Goal: Navigation & Orientation: Find specific page/section

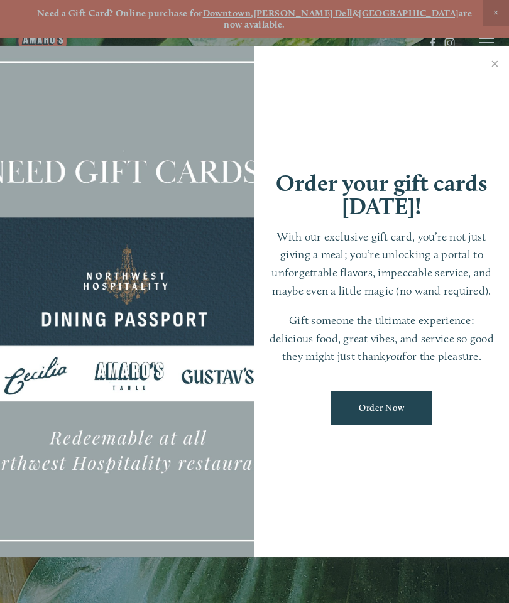
click at [490, 69] on link "Close" at bounding box center [495, 65] width 25 height 35
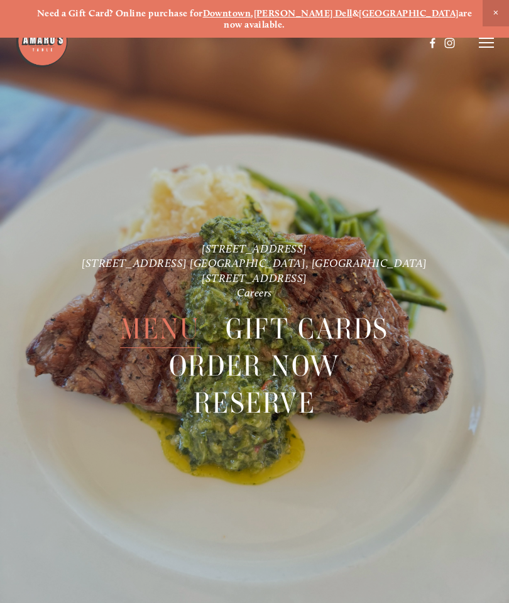
click at [154, 321] on span "Menu" at bounding box center [160, 329] width 80 height 38
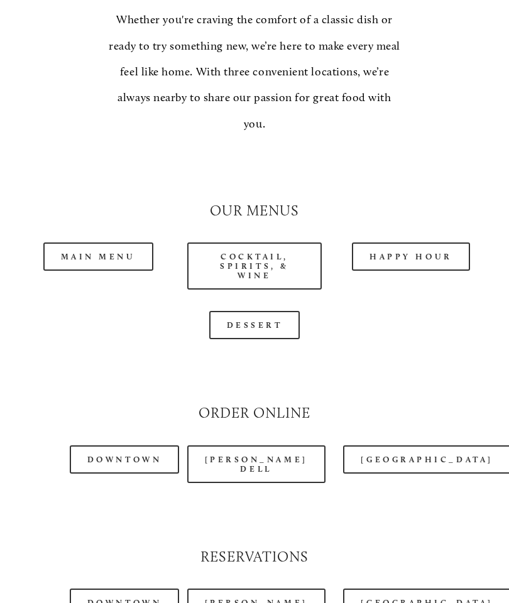
scroll to position [1020, 0]
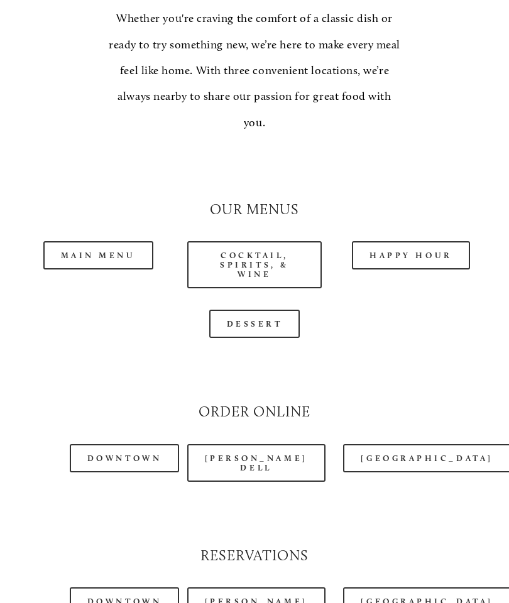
click at [403, 241] on link "Happy Hour" at bounding box center [411, 255] width 118 height 28
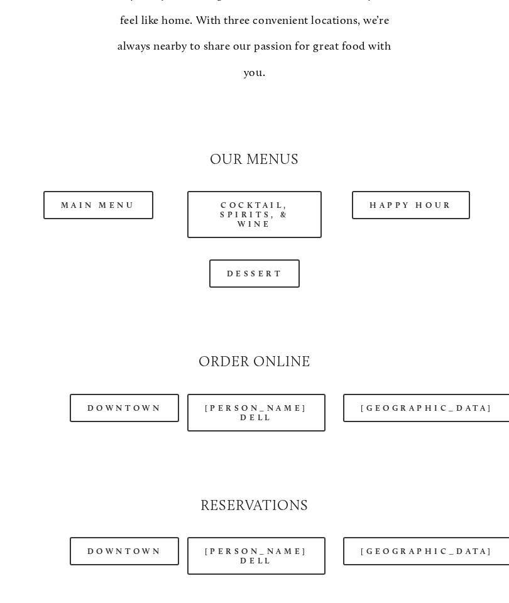
click at [272, 260] on link "Dessert" at bounding box center [254, 274] width 91 height 28
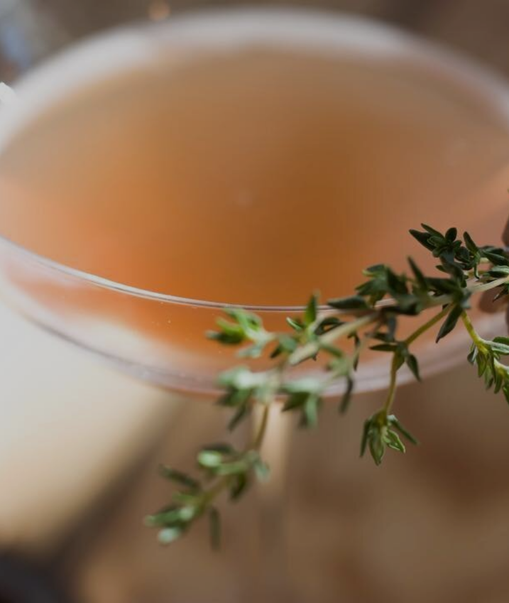
scroll to position [26, 0]
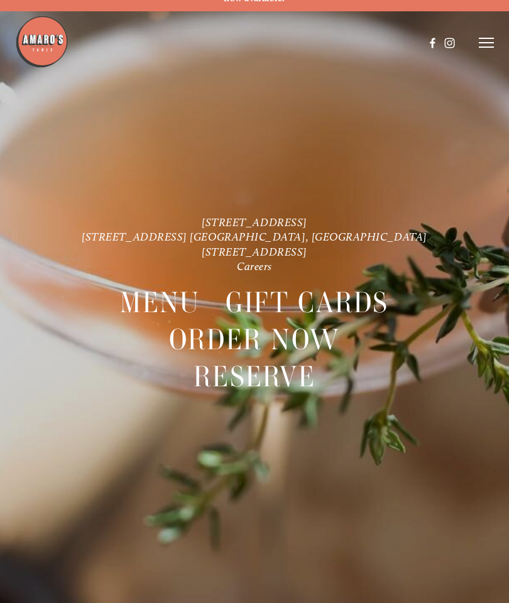
click at [346, 295] on span "Gift Cards" at bounding box center [307, 303] width 163 height 38
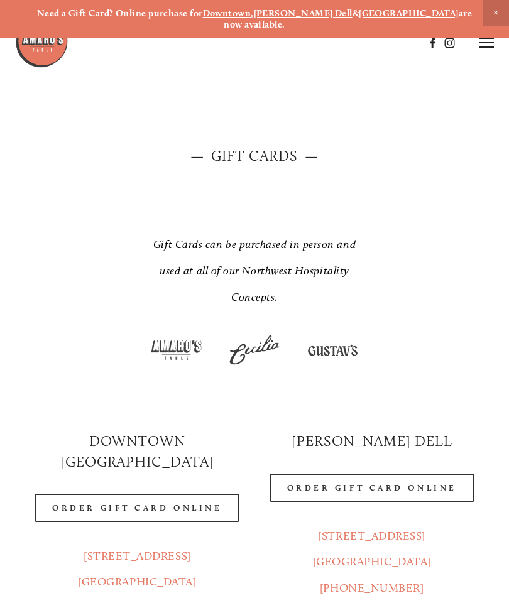
click at [332, 483] on link "Order Gift Card Online" at bounding box center [372, 488] width 205 height 28
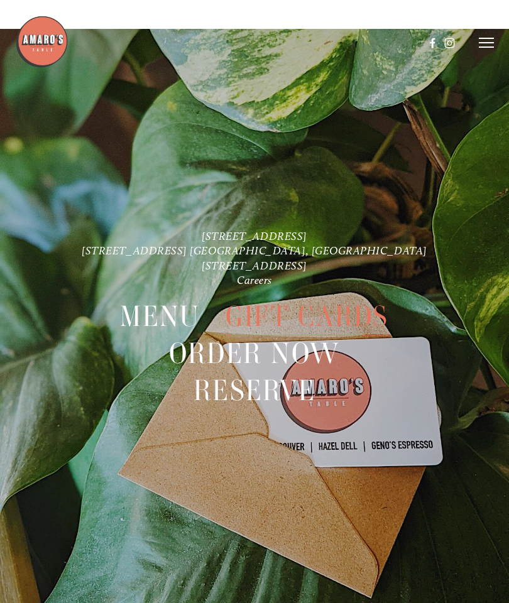
scroll to position [1955, 0]
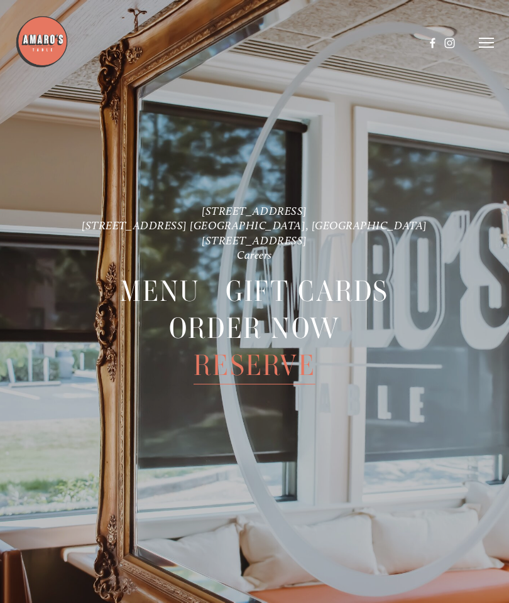
click at [272, 368] on span "Reserve" at bounding box center [255, 366] width 122 height 38
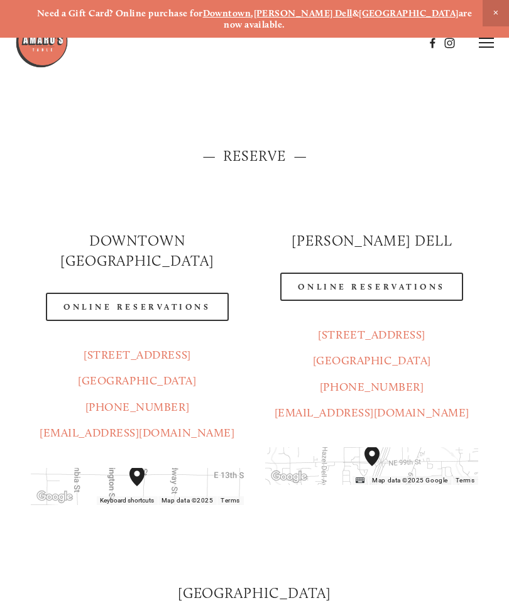
click at [481, 48] on icon at bounding box center [486, 42] width 15 height 11
click at [53, 47] on img at bounding box center [41, 41] width 53 height 53
